Goal: Entertainment & Leisure: Consume media (video, audio)

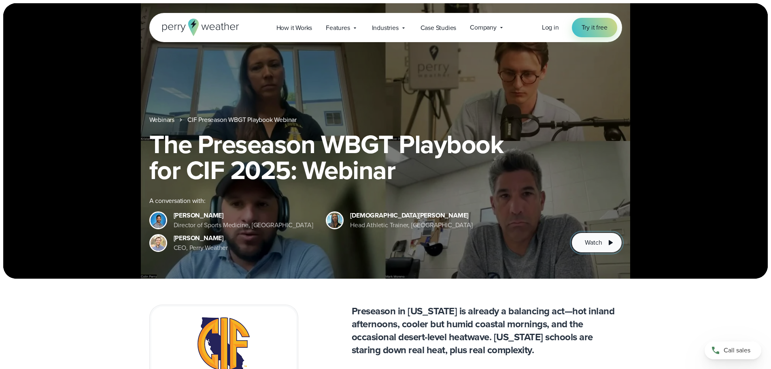
click at [609, 241] on icon at bounding box center [611, 243] width 10 height 10
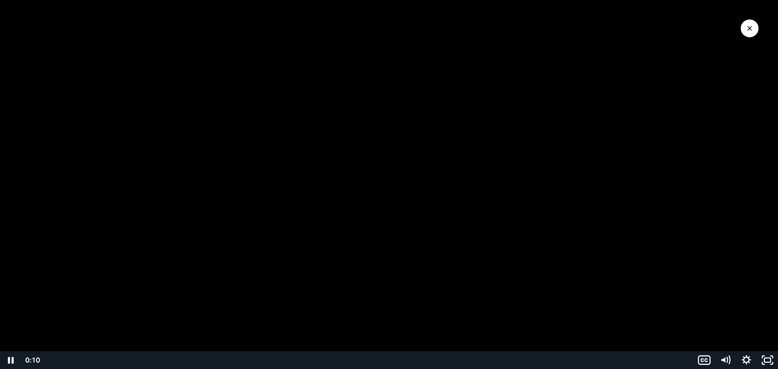
click at [752, 78] on div at bounding box center [389, 184] width 778 height 369
click at [726, 361] on icon "Mute" at bounding box center [724, 360] width 21 height 18
click at [12, 358] on icon "Play Video" at bounding box center [11, 360] width 21 height 18
click at [729, 358] on icon "Unmute" at bounding box center [724, 360] width 21 height 18
click at [11, 358] on icon "Pause" at bounding box center [10, 359] width 25 height 21
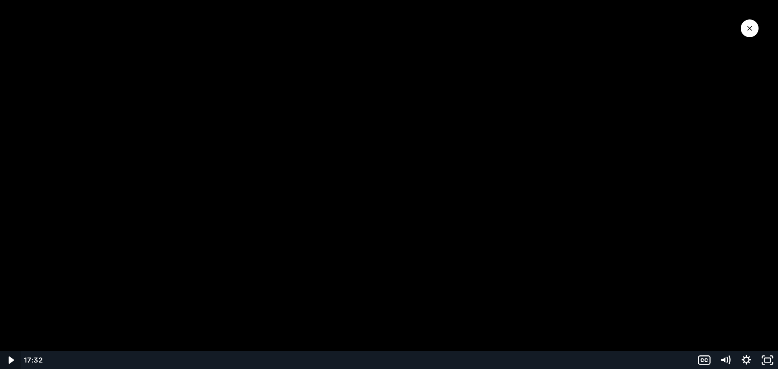
click at [13, 360] on icon "Play Video" at bounding box center [11, 359] width 5 height 7
click at [10, 361] on icon "Pause" at bounding box center [11, 360] width 6 height 7
click at [12, 360] on icon "Play Video" at bounding box center [11, 359] width 5 height 7
click at [7, 358] on icon "Pause" at bounding box center [10, 360] width 21 height 18
click at [9, 359] on icon "Play Video" at bounding box center [11, 360] width 21 height 18
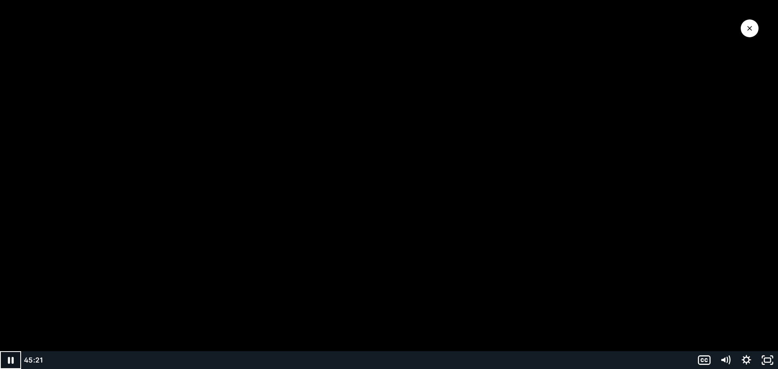
click at [9, 360] on icon "Pause" at bounding box center [11, 360] width 6 height 7
click at [12, 357] on icon "Play Video" at bounding box center [11, 359] width 25 height 21
click at [9, 359] on icon "Play Video" at bounding box center [11, 359] width 5 height 7
